Goal: Check status: Check status

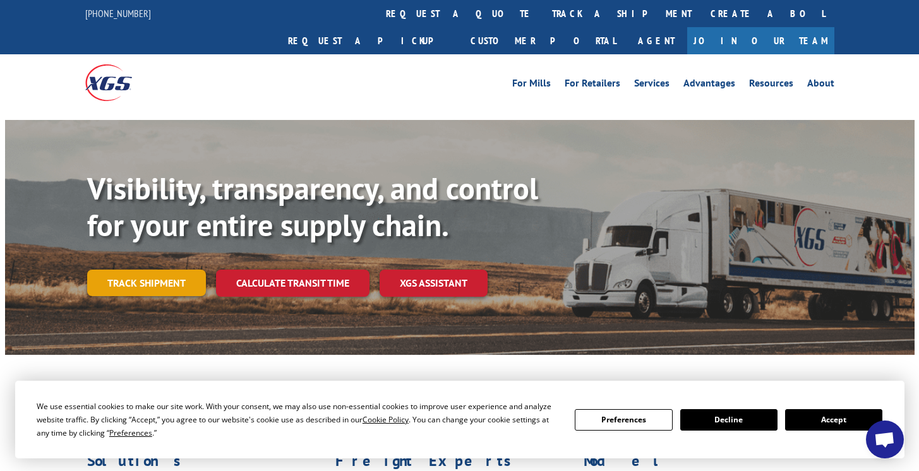
click at [157, 270] on link "Track shipment" at bounding box center [146, 283] width 119 height 27
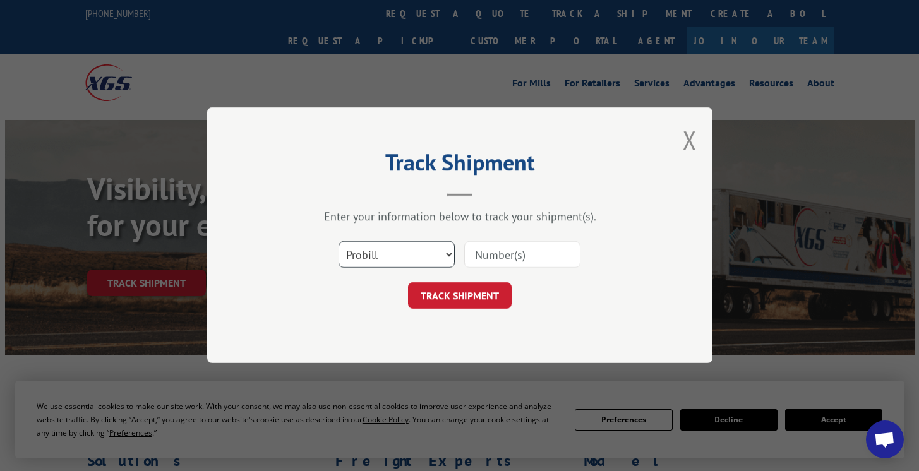
click at [397, 251] on select "Select category... Probill BOL PO" at bounding box center [397, 255] width 116 height 27
select select "bol"
click at [339, 242] on select "Select category... Probill BOL PO" at bounding box center [397, 255] width 116 height 27
click at [474, 255] on input at bounding box center [522, 255] width 116 height 27
paste input "244452"
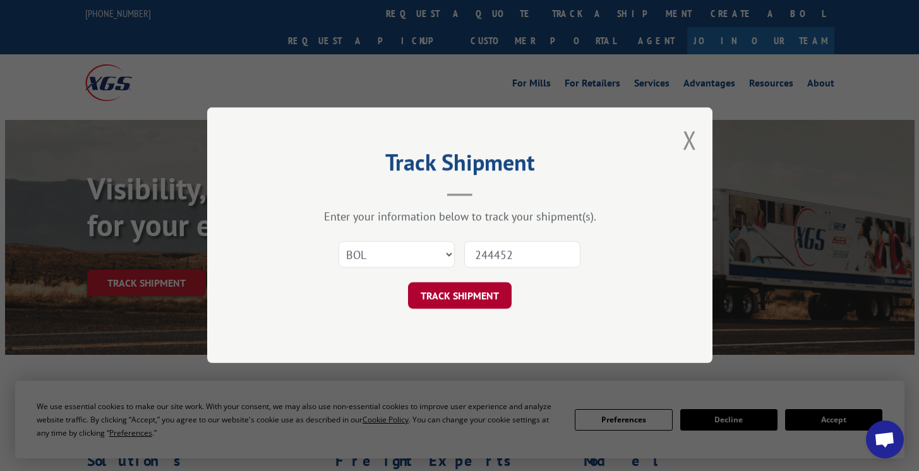
type input "244452"
click at [474, 296] on button "TRACK SHIPMENT" at bounding box center [460, 296] width 104 height 27
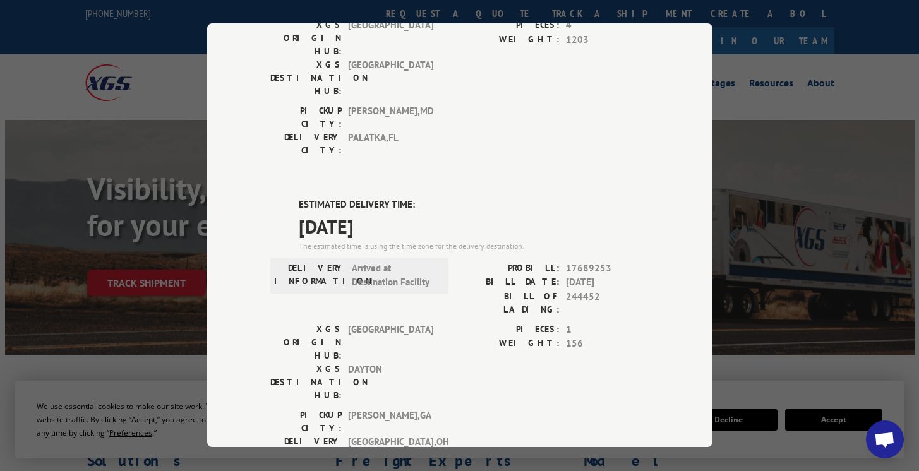
scroll to position [226, 0]
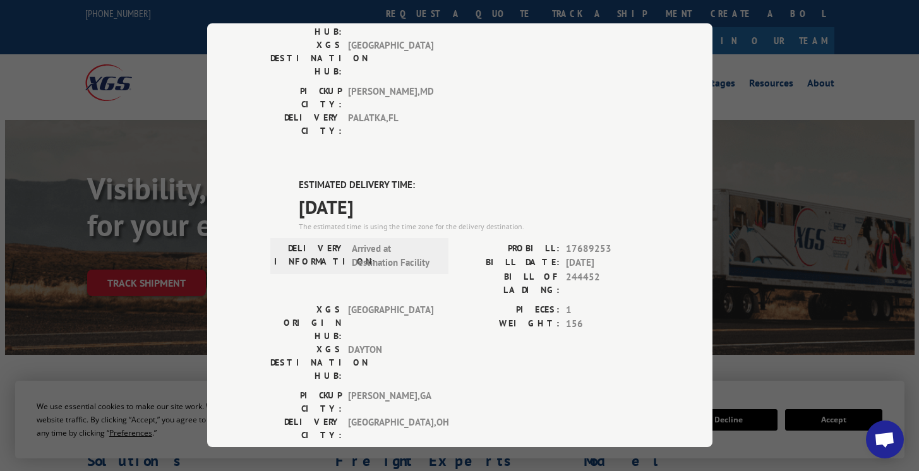
click at [910, 57] on div "Track Shipment DELIVERED DELIVERY INFORMATION: PROBILL: 9052144 BILL DATE: [DAT…" at bounding box center [459, 235] width 919 height 471
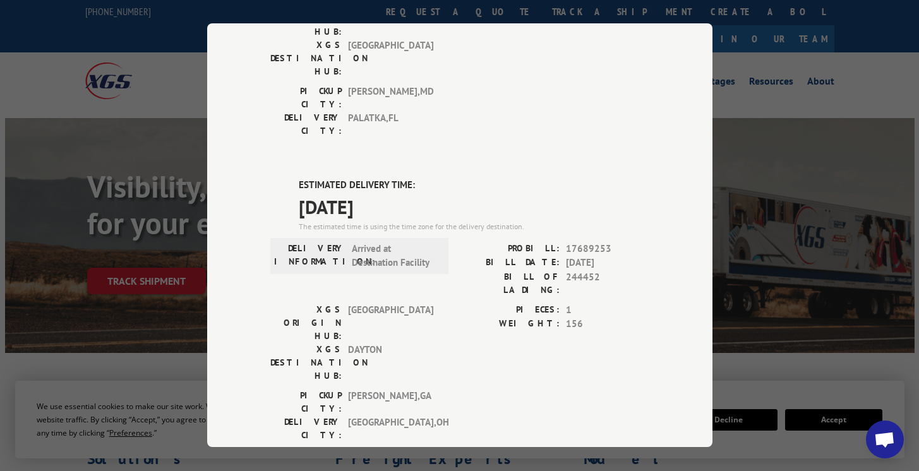
scroll to position [3, 0]
click at [772, 142] on div "Track Shipment DELIVERED DELIVERY INFORMATION: PROBILL: 9052144 BILL DATE: [DAT…" at bounding box center [459, 235] width 919 height 471
click at [820, 133] on div "Track Shipment DELIVERED DELIVERY INFORMATION: PROBILL: 9052144 BILL DATE: [DAT…" at bounding box center [459, 235] width 919 height 471
click at [879, 76] on div "Track Shipment DELIVERED DELIVERY INFORMATION: PROBILL: 9052144 BILL DATE: [DAT…" at bounding box center [459, 235] width 919 height 471
click at [807, 105] on div "Track Shipment DELIVERED DELIVERY INFORMATION: PROBILL: 9052144 BILL DATE: [DAT…" at bounding box center [459, 235] width 919 height 471
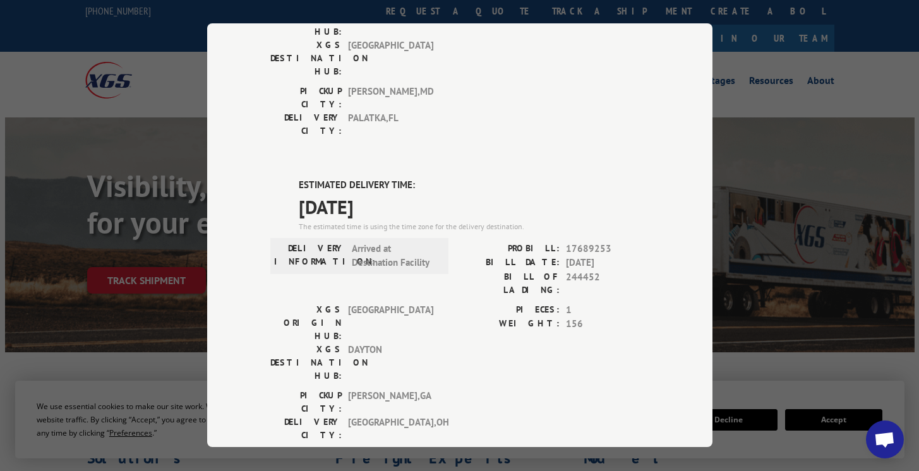
drag, startPoint x: 694, startPoint y: 92, endPoint x: 610, endPoint y: 71, distance: 87.2
click at [686, 81] on div "Track Shipment DELIVERED DELIVERY INFORMATION: PROBILL: 9052144 BILL DATE: [DAT…" at bounding box center [459, 235] width 505 height 424
drag, startPoint x: 579, startPoint y: 67, endPoint x: 488, endPoint y: 124, distance: 107.6
click at [578, 85] on div "PICKUP CITY: [GEOGRAPHIC_DATA] , [GEOGRAPHIC_DATA]: [GEOGRAPHIC_DATA] , [GEOGRA…" at bounding box center [459, 114] width 379 height 59
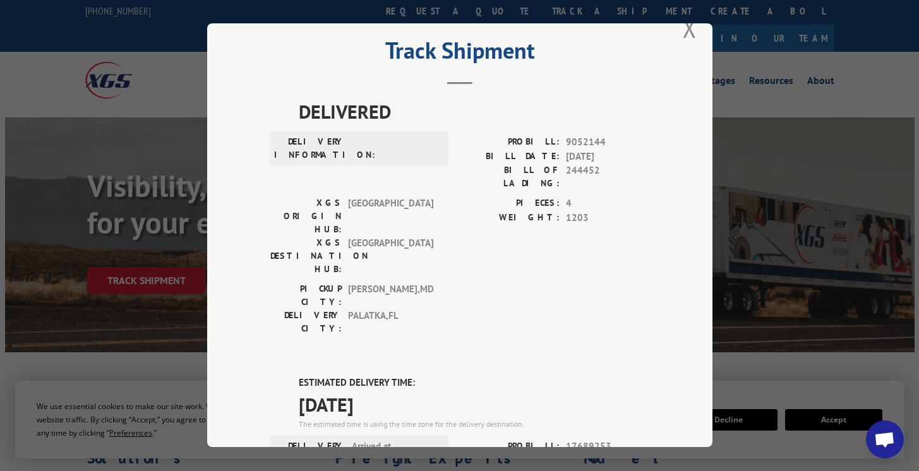
scroll to position [0, 0]
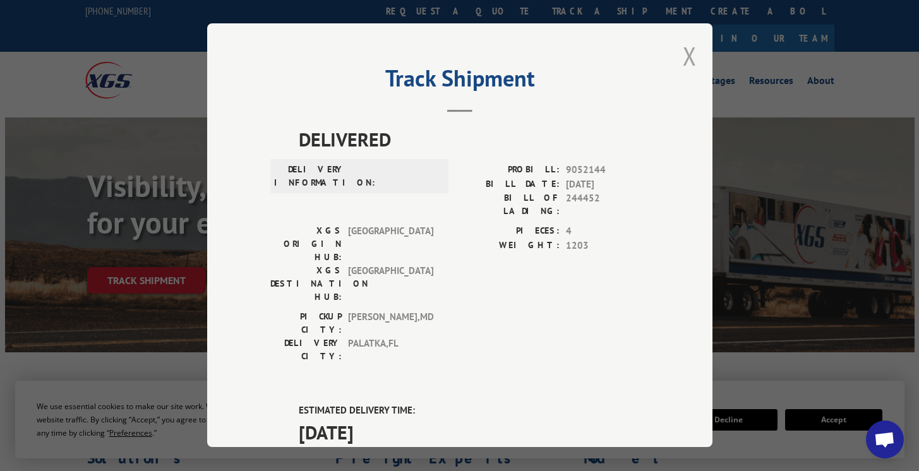
click at [684, 52] on button "Close modal" at bounding box center [690, 55] width 14 height 33
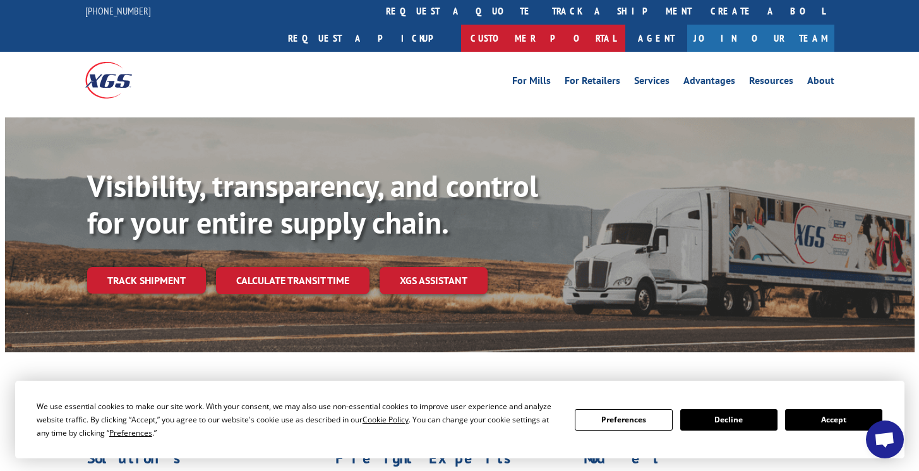
click at [625, 25] on link "Customer Portal" at bounding box center [543, 38] width 164 height 27
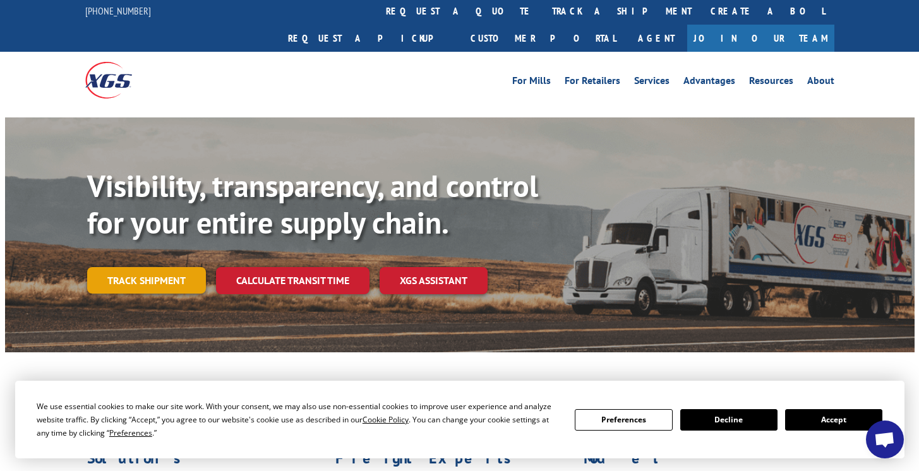
click at [165, 267] on link "Track shipment" at bounding box center [146, 280] width 119 height 27
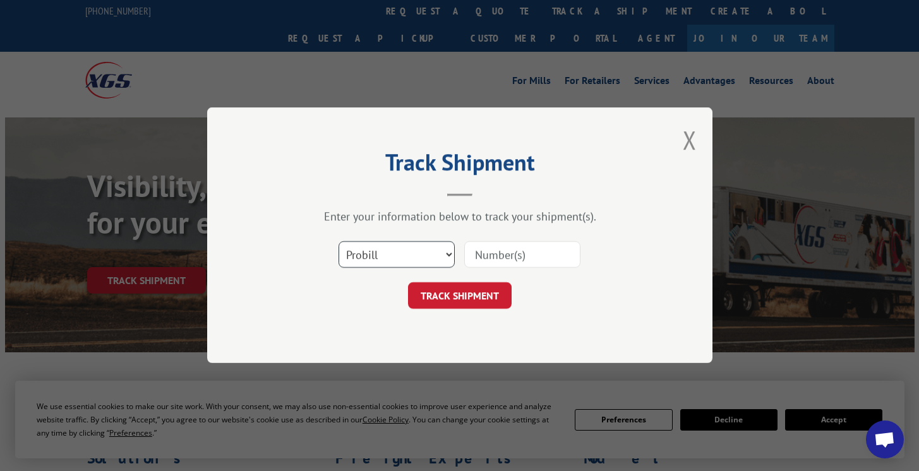
click at [427, 251] on select "Select category... Probill BOL PO" at bounding box center [397, 255] width 116 height 27
select select "bol"
click at [339, 242] on select "Select category... Probill BOL PO" at bounding box center [397, 255] width 116 height 27
click at [507, 254] on input at bounding box center [522, 255] width 116 height 27
paste input "25524"
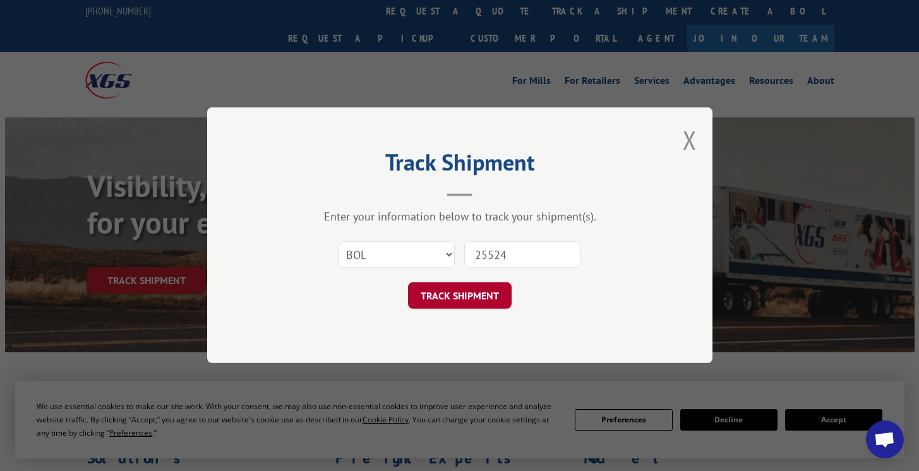
type input "25524"
click at [486, 297] on button "TRACK SHIPMENT" at bounding box center [460, 296] width 104 height 27
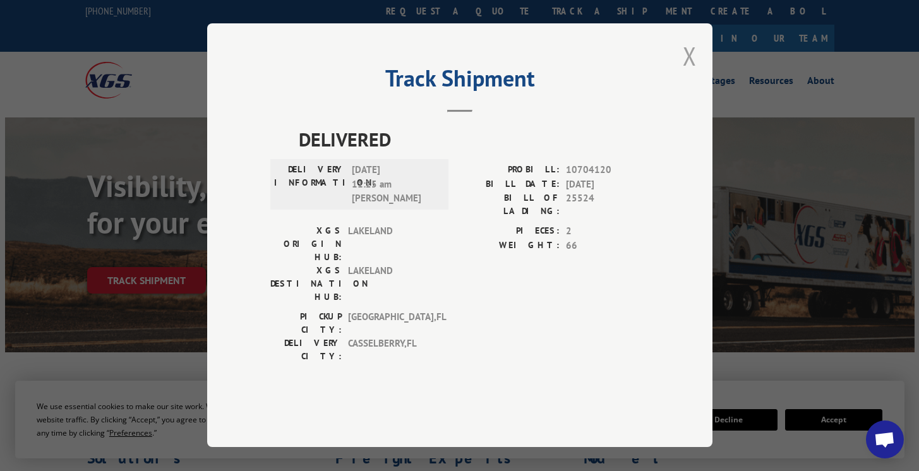
click at [689, 73] on button "Close modal" at bounding box center [690, 55] width 14 height 33
